Goal: Task Accomplishment & Management: Manage account settings

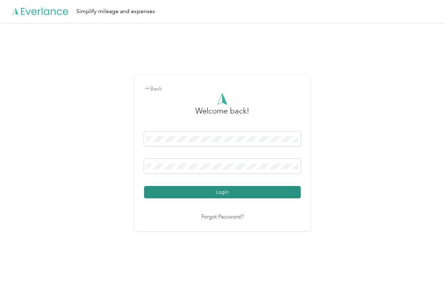
click at [158, 190] on button "Login" at bounding box center [222, 192] width 157 height 12
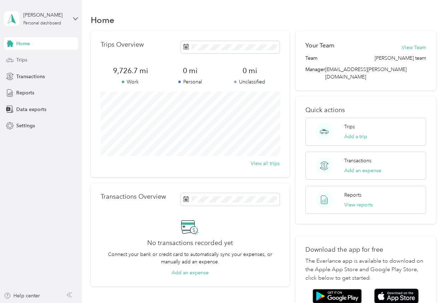
click at [19, 58] on span "Trips" at bounding box center [21, 59] width 11 height 7
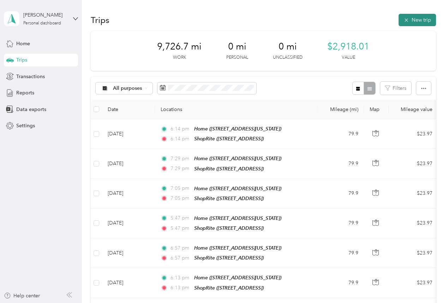
click at [417, 18] on button "New trip" at bounding box center [417, 20] width 37 height 12
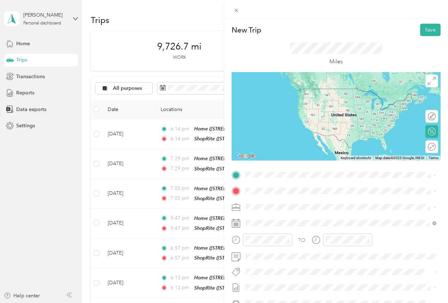
click at [281, 232] on span "[STREET_ADDRESS][US_STATE]" at bounding box center [293, 232] width 71 height 6
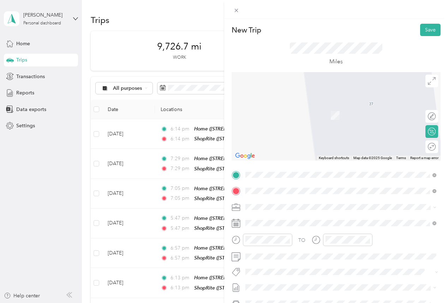
click at [283, 223] on div "TEAM ShopRite [STREET_ADDRESS]" at bounding box center [281, 223] width 46 height 17
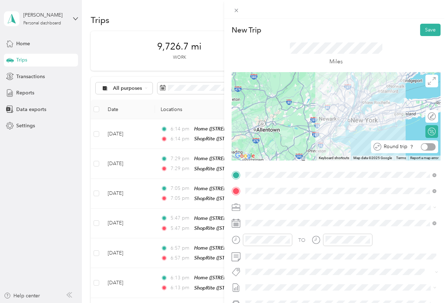
click at [423, 144] on div at bounding box center [425, 146] width 6 height 6
click at [425, 26] on button "Save" at bounding box center [430, 30] width 20 height 12
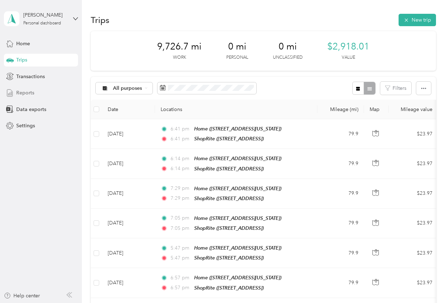
click at [29, 92] on span "Reports" at bounding box center [25, 92] width 18 height 7
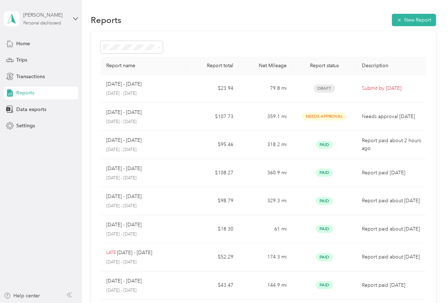
click at [61, 17] on div "[PERSON_NAME]" at bounding box center [45, 14] width 44 height 7
click at [25, 56] on div "Log out" at bounding box center [23, 55] width 27 height 7
